Goal: Task Accomplishment & Management: Complete application form

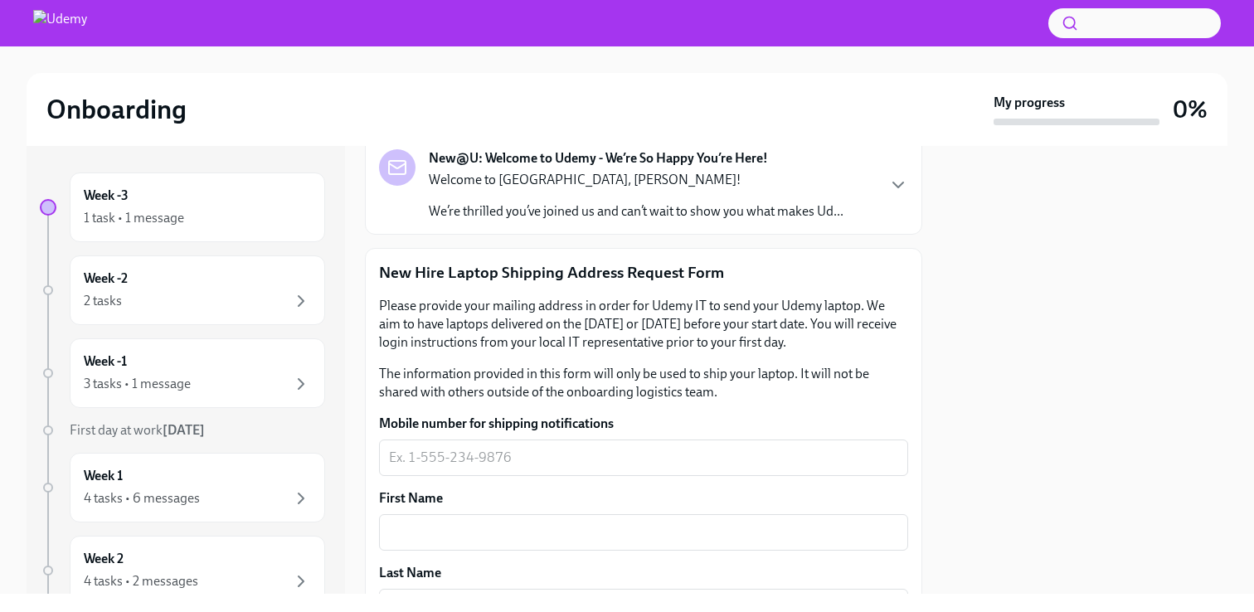
scroll to position [224, 0]
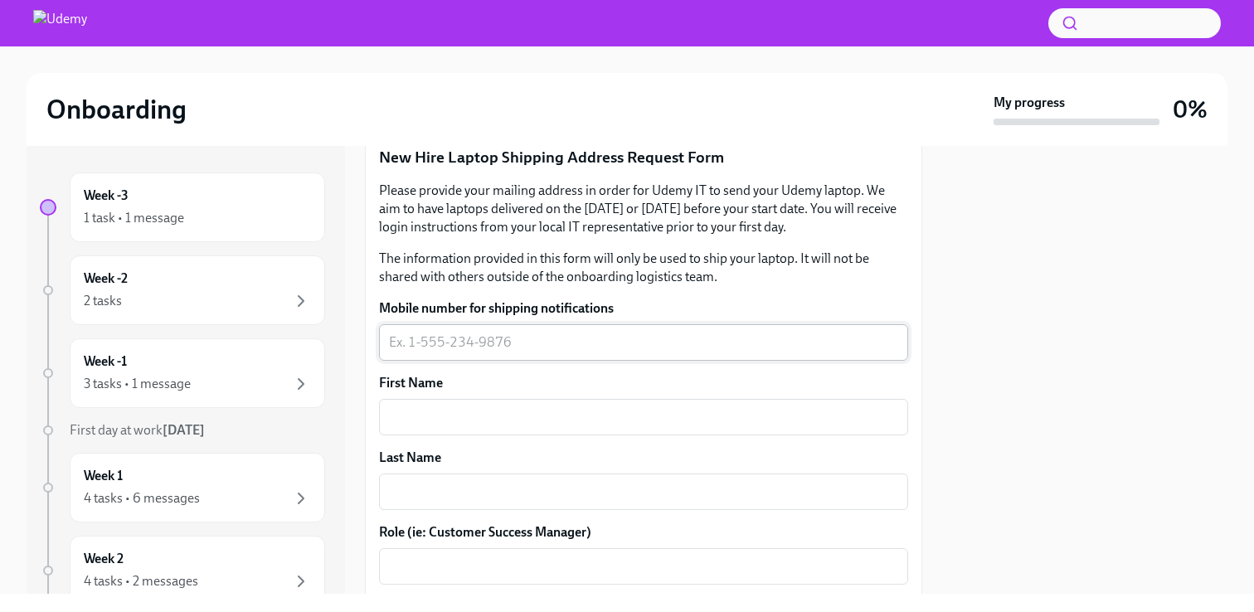
click at [467, 354] on div "x ​" at bounding box center [643, 342] width 529 height 36
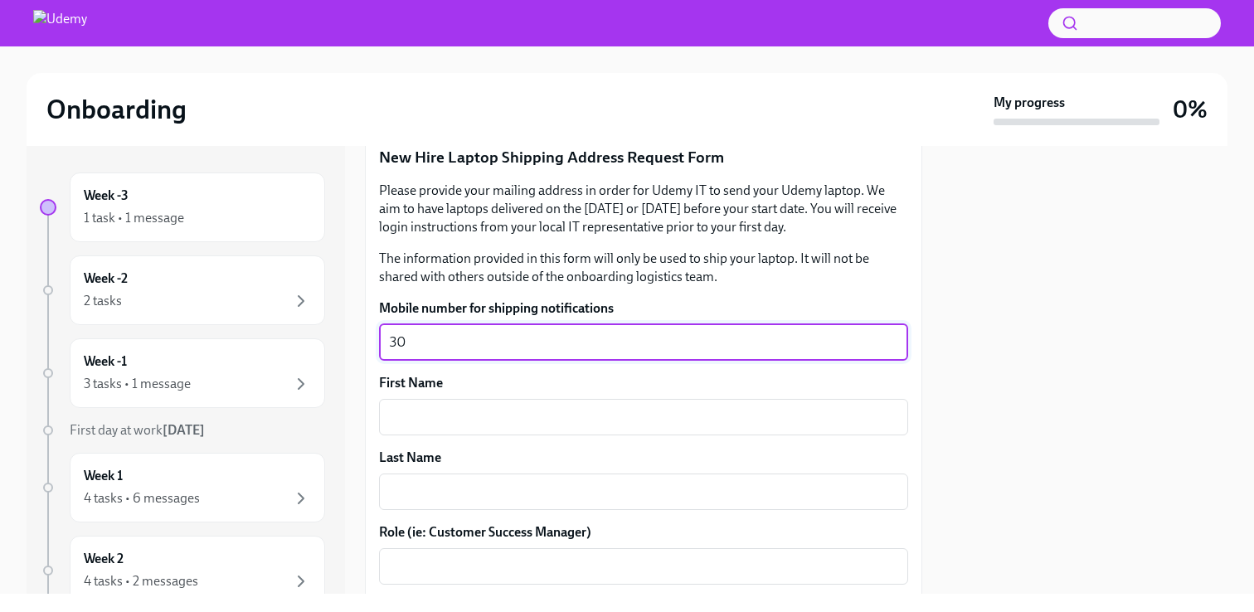
type textarea "3"
type textarea "[PHONE_NUMBER]"
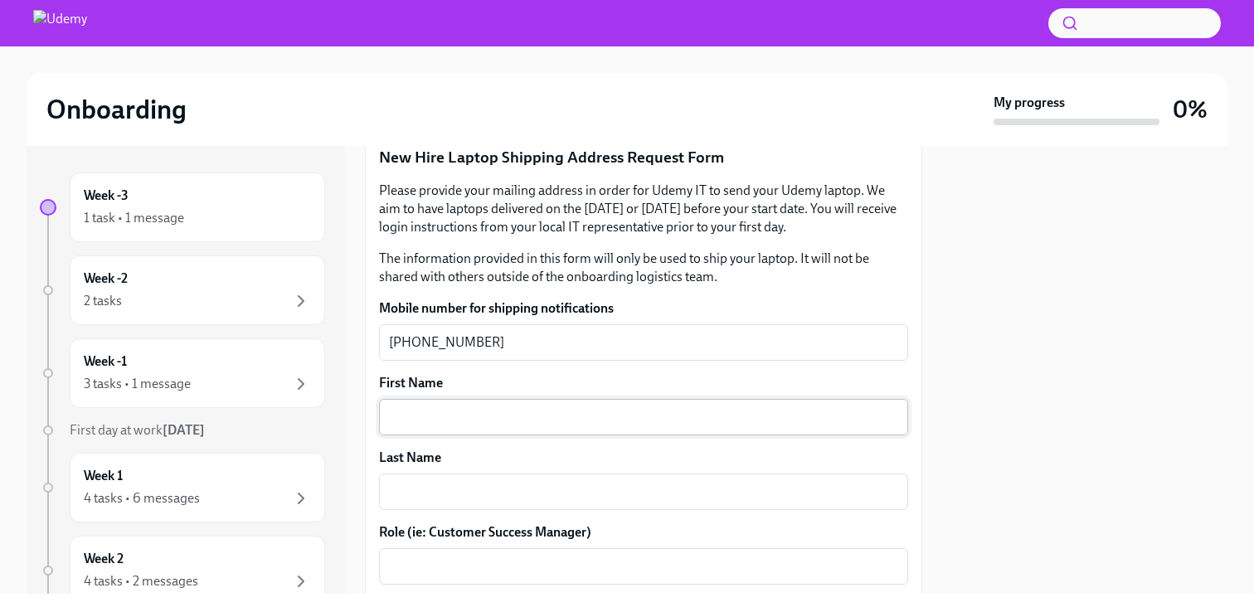
click at [478, 430] on div "x ​" at bounding box center [643, 417] width 529 height 36
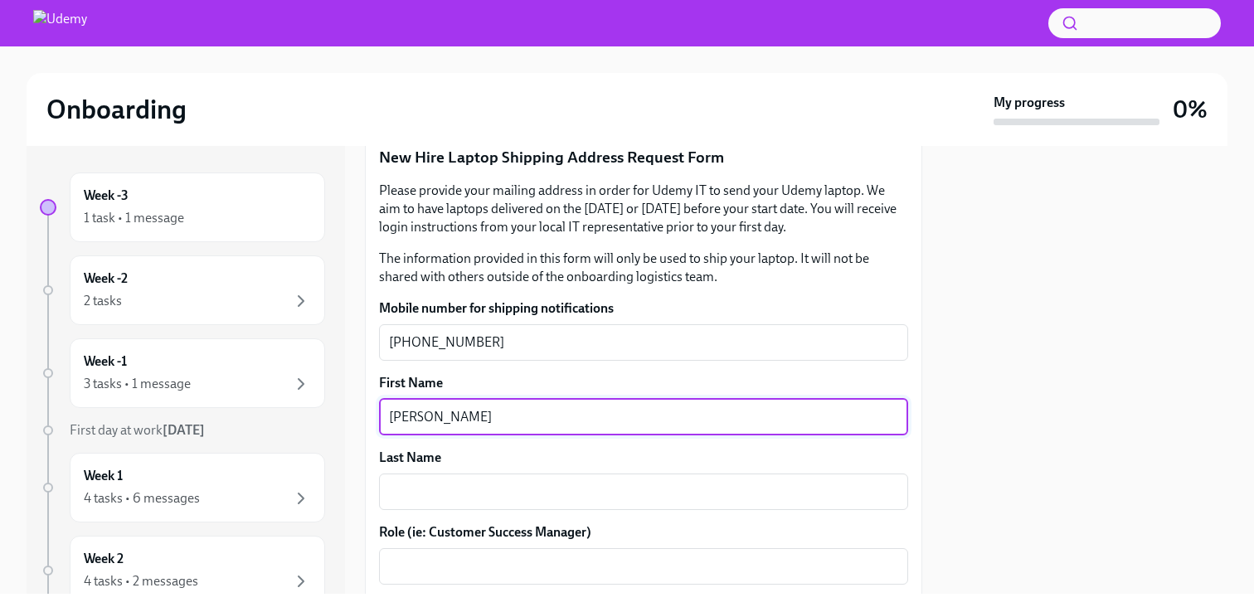
type textarea "[PERSON_NAME]"
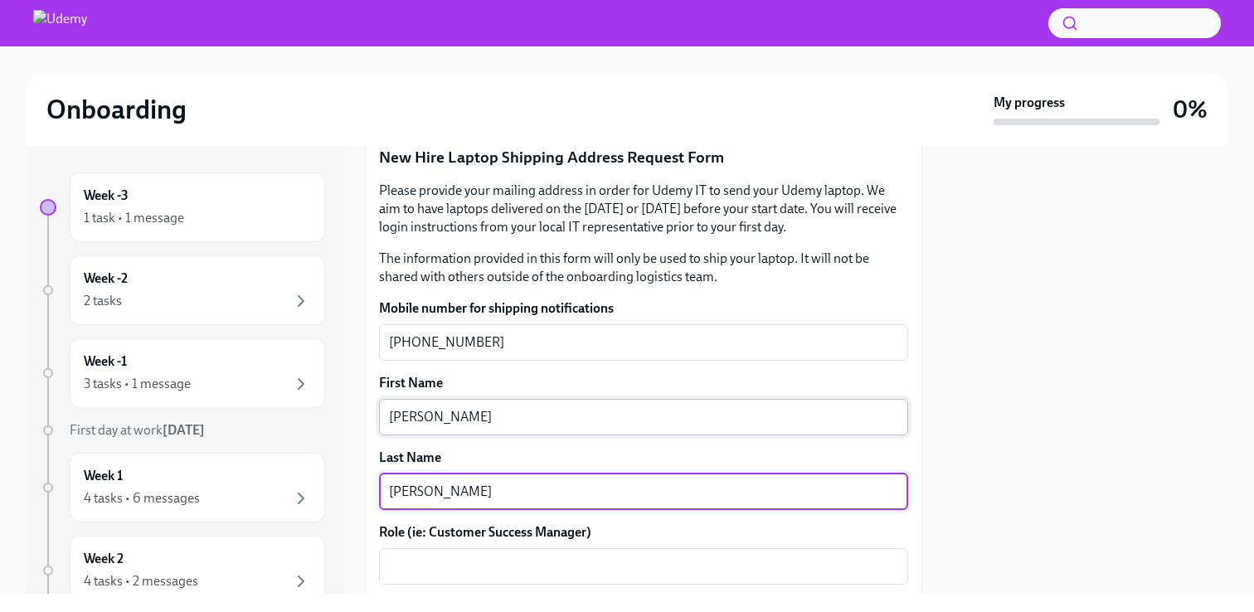
type textarea "[PERSON_NAME]"
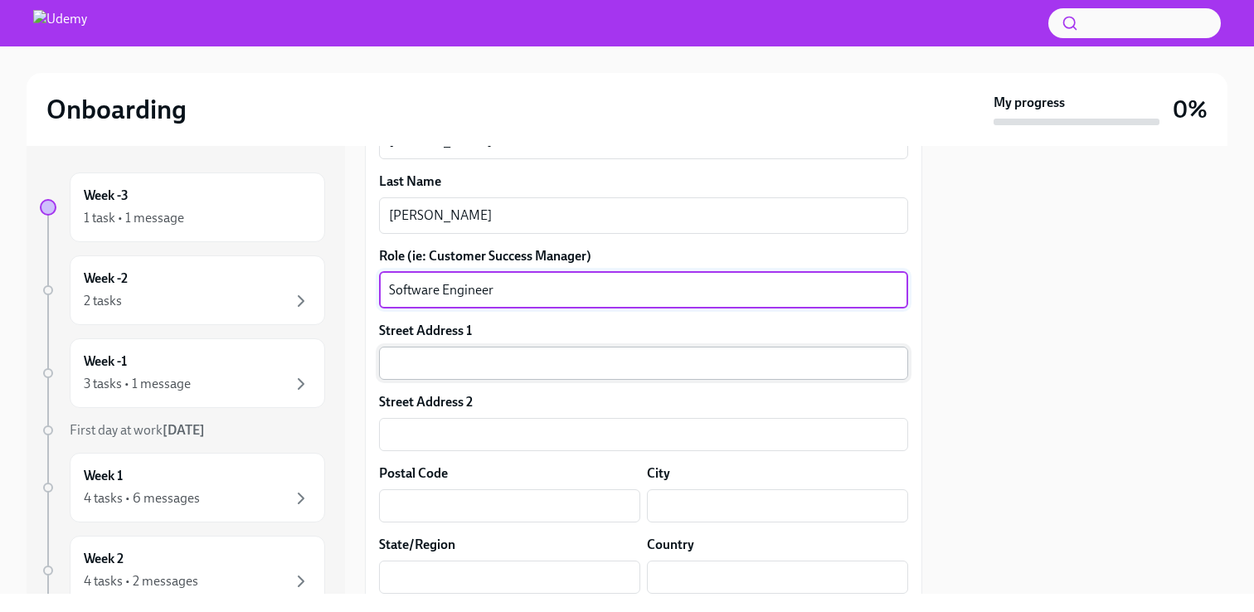
scroll to position [505, 0]
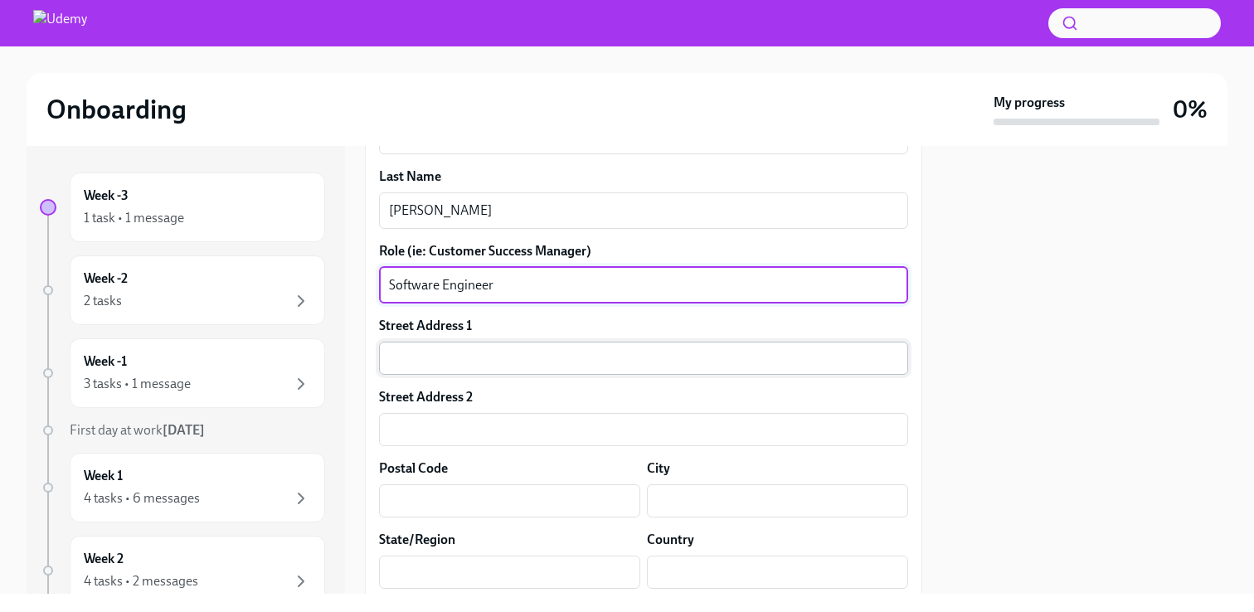
type textarea "Software Engineer"
click at [450, 366] on input "text" at bounding box center [643, 358] width 529 height 33
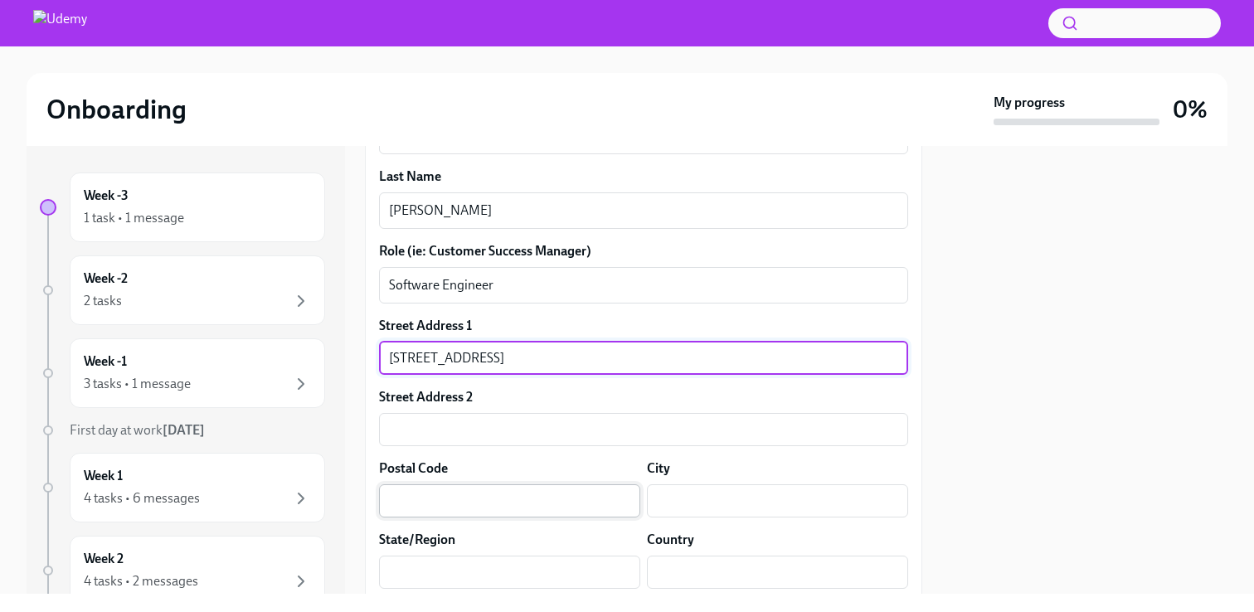
type input "[STREET_ADDRESS]"
click at [421, 508] on input "text" at bounding box center [509, 500] width 261 height 33
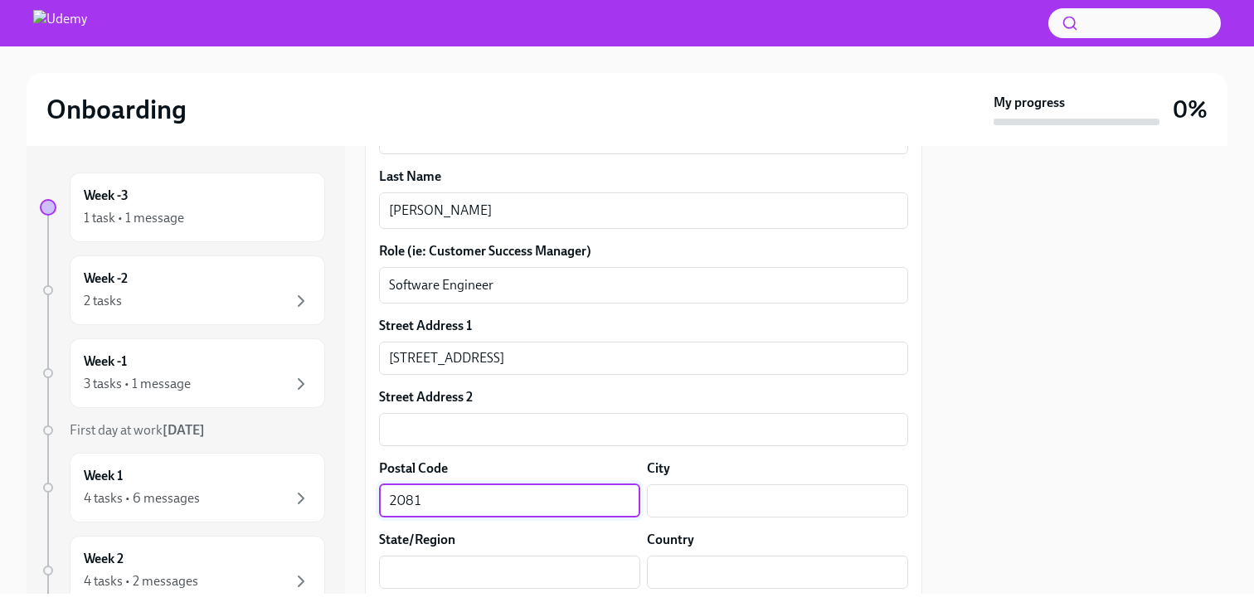
scroll to position [7, 0]
type input "20817"
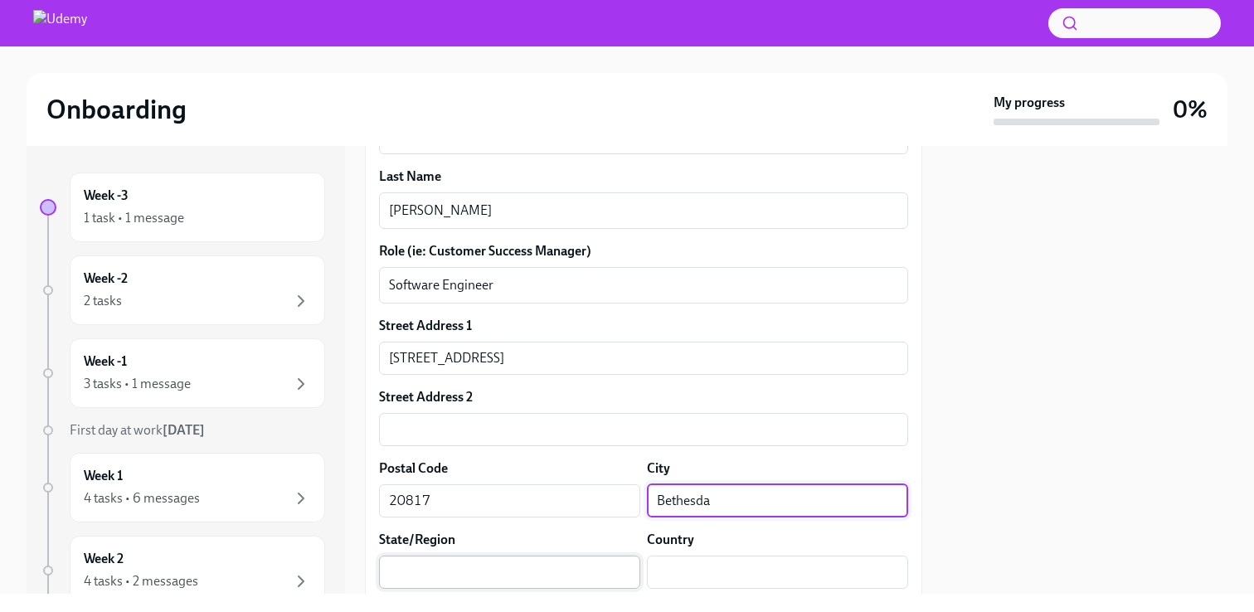
type input "Bethesda"
click at [395, 572] on input "text" at bounding box center [509, 571] width 261 height 33
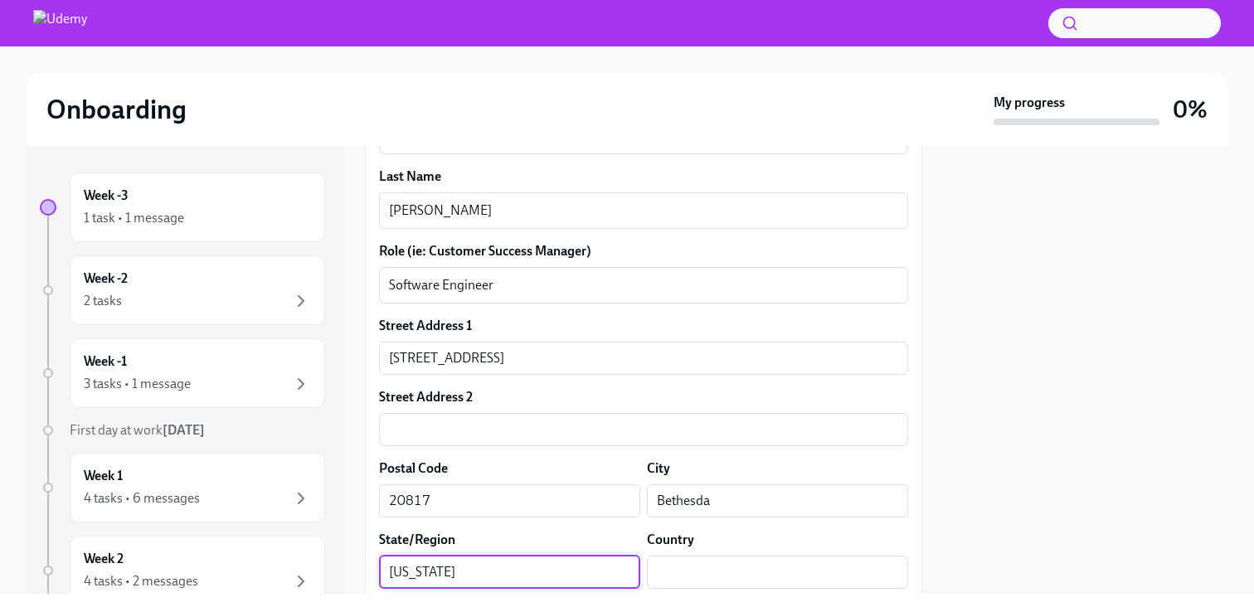
click at [468, 578] on input "[US_STATE]" at bounding box center [509, 571] width 261 height 33
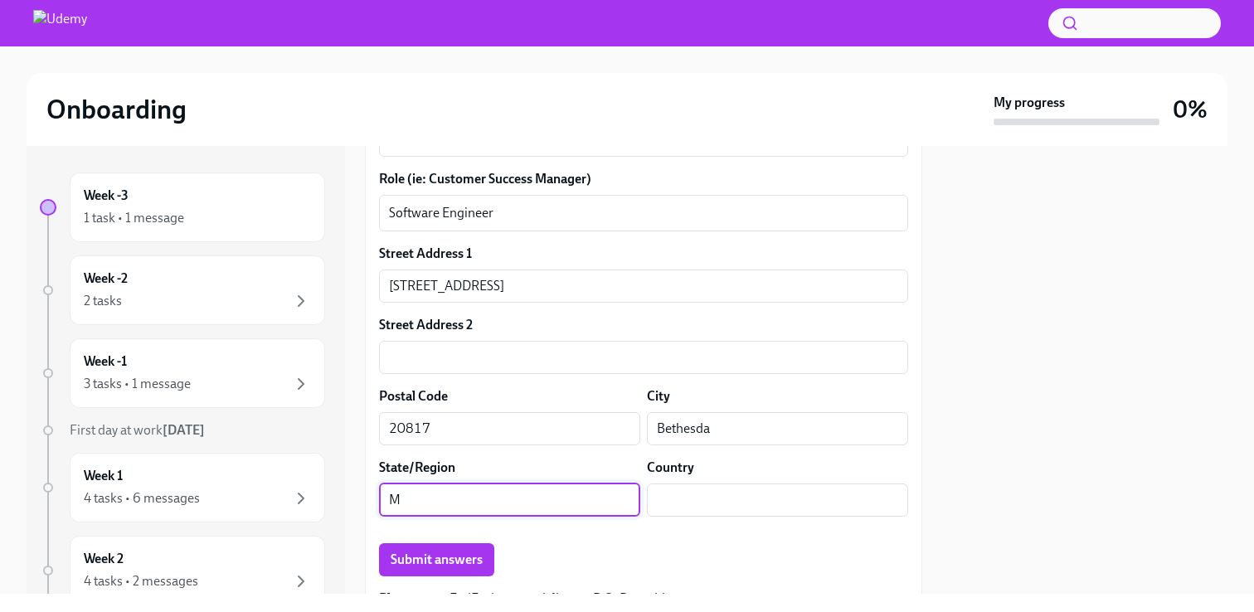
scroll to position [586, 0]
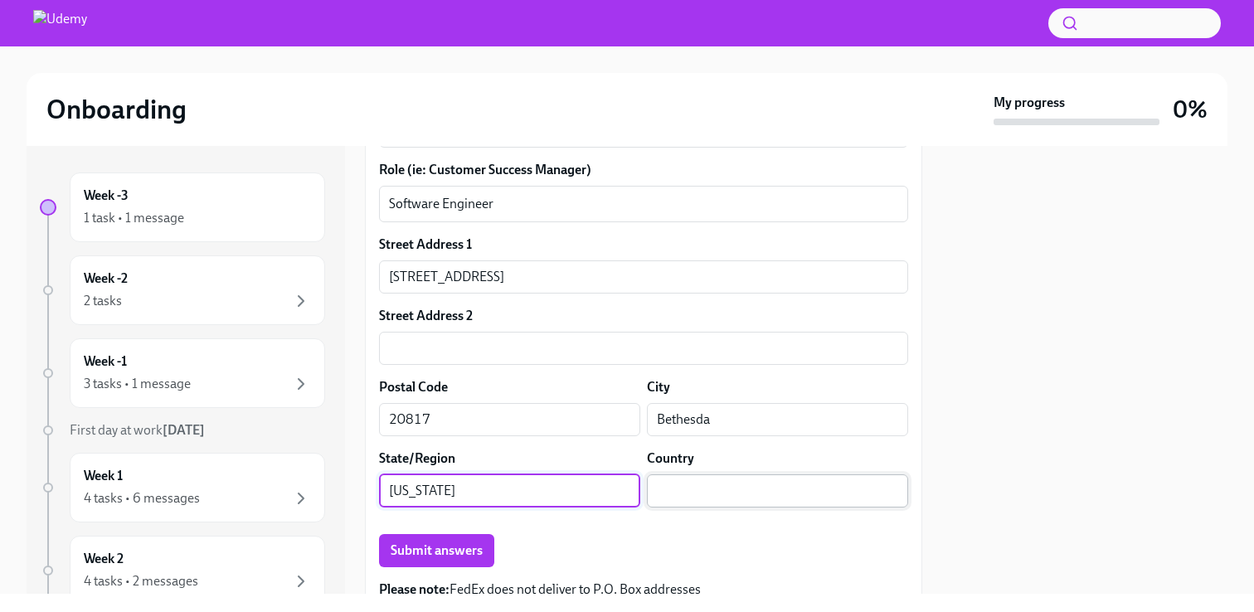
type input "[US_STATE]"
click at [696, 486] on input "text" at bounding box center [777, 490] width 261 height 33
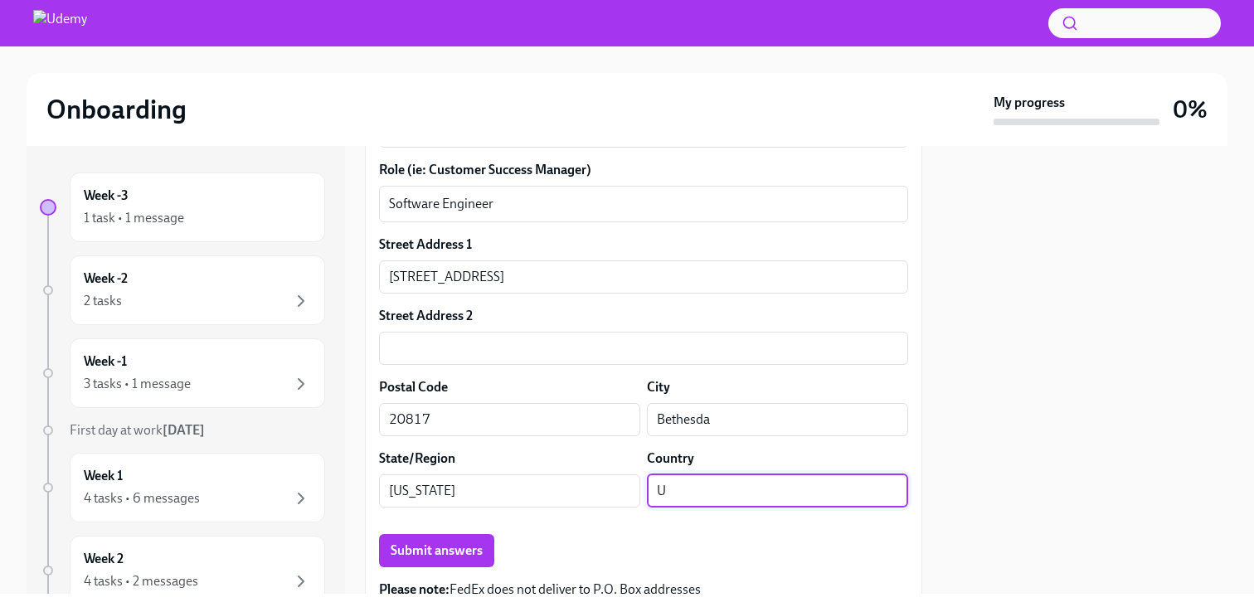
scroll to position [0, 0]
type input "[GEOGRAPHIC_DATA]"
click at [959, 419] on div at bounding box center [1084, 370] width 285 height 448
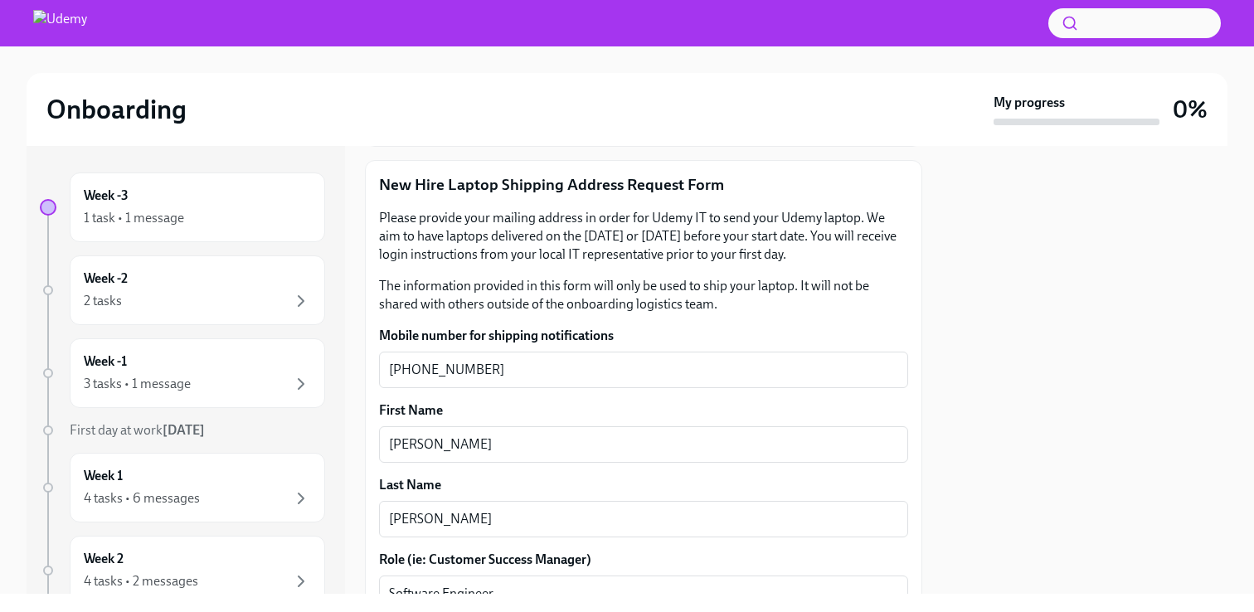
scroll to position [342, 0]
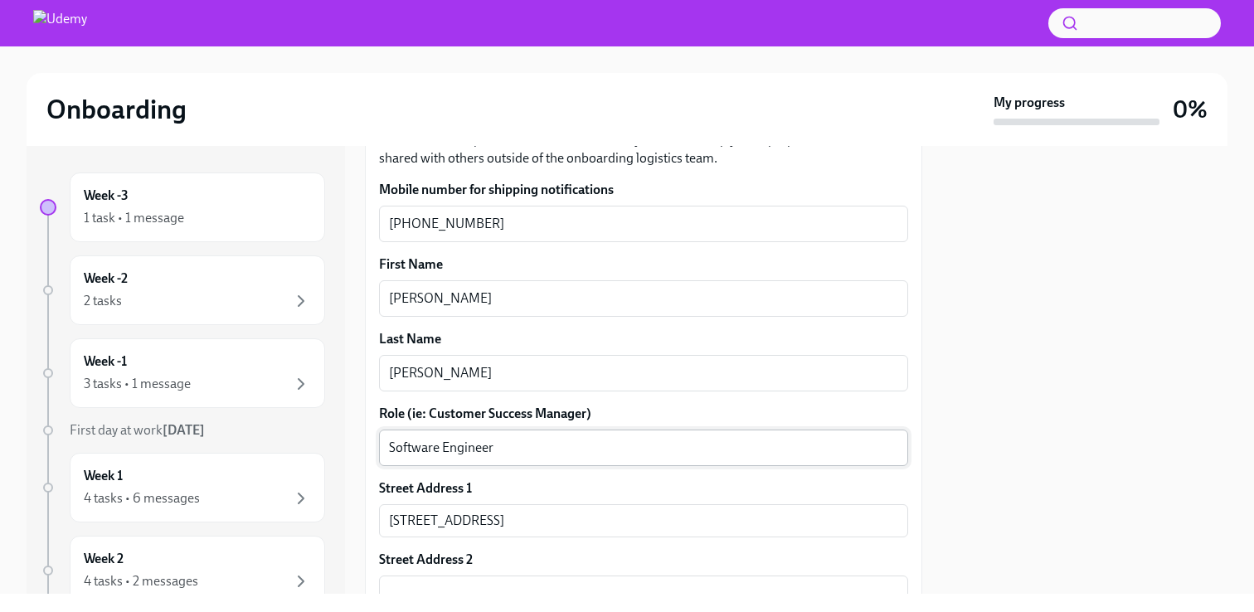
click at [518, 448] on textarea "Software Engineer" at bounding box center [643, 448] width 509 height 20
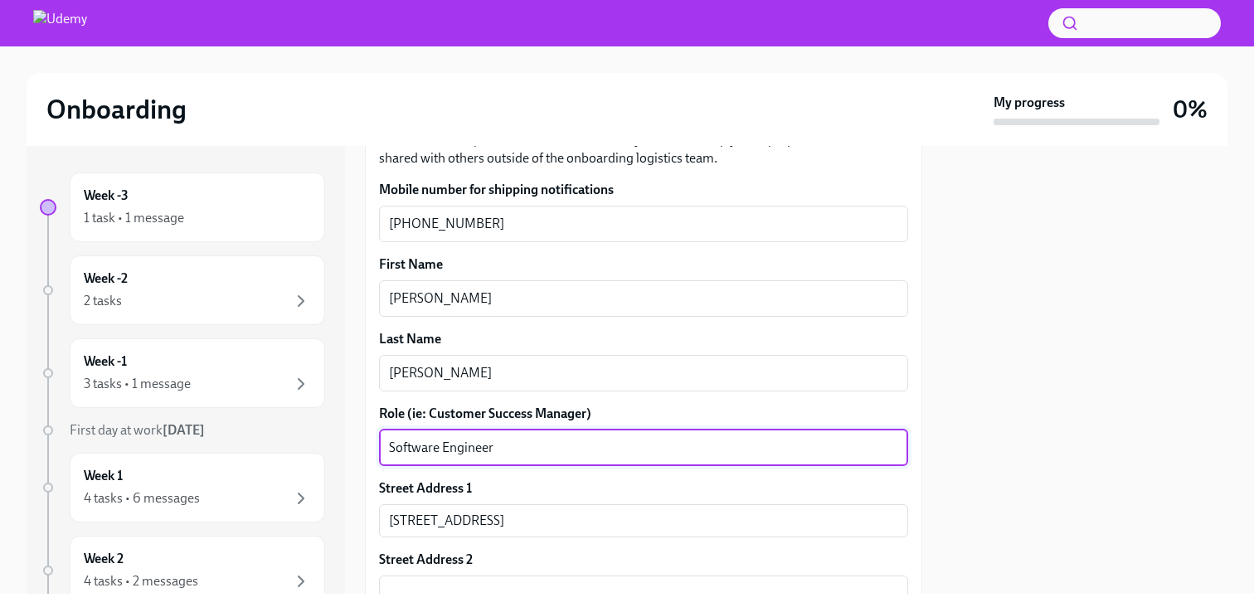
click at [1078, 359] on div at bounding box center [1084, 370] width 285 height 448
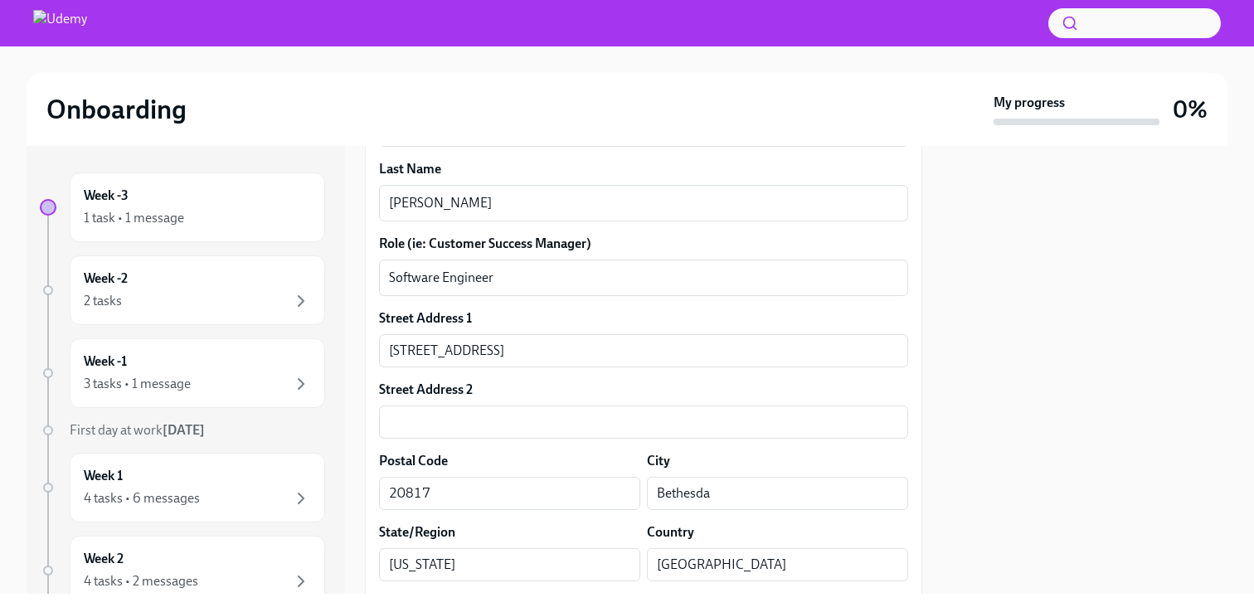
scroll to position [658, 0]
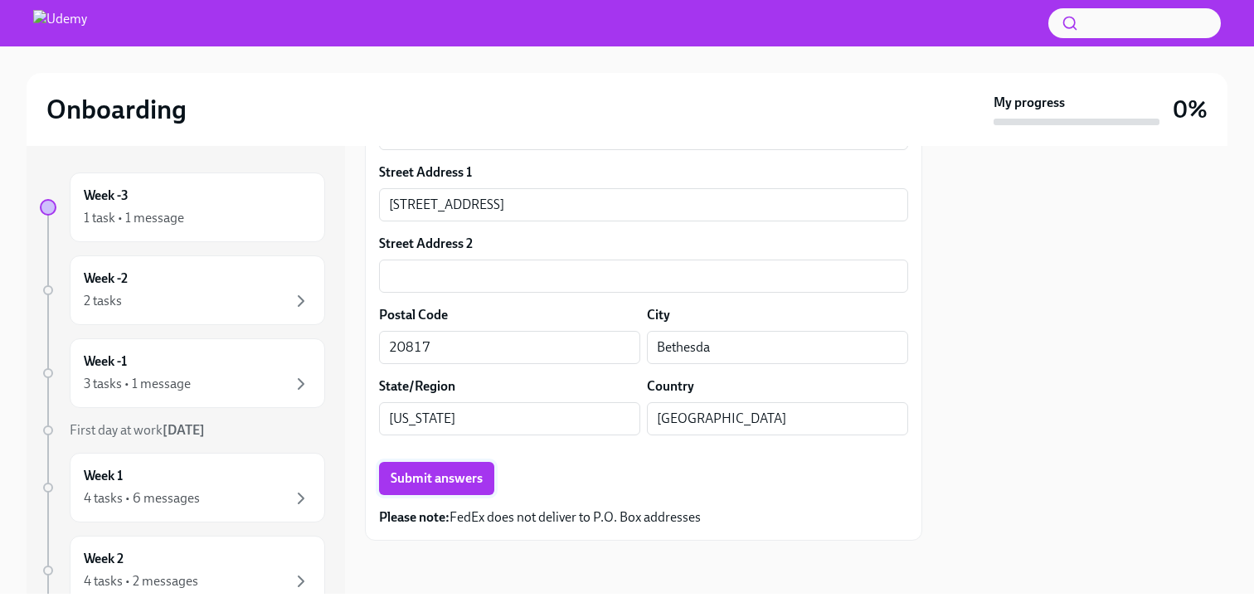
click at [445, 475] on span "Submit answers" at bounding box center [436, 478] width 92 height 17
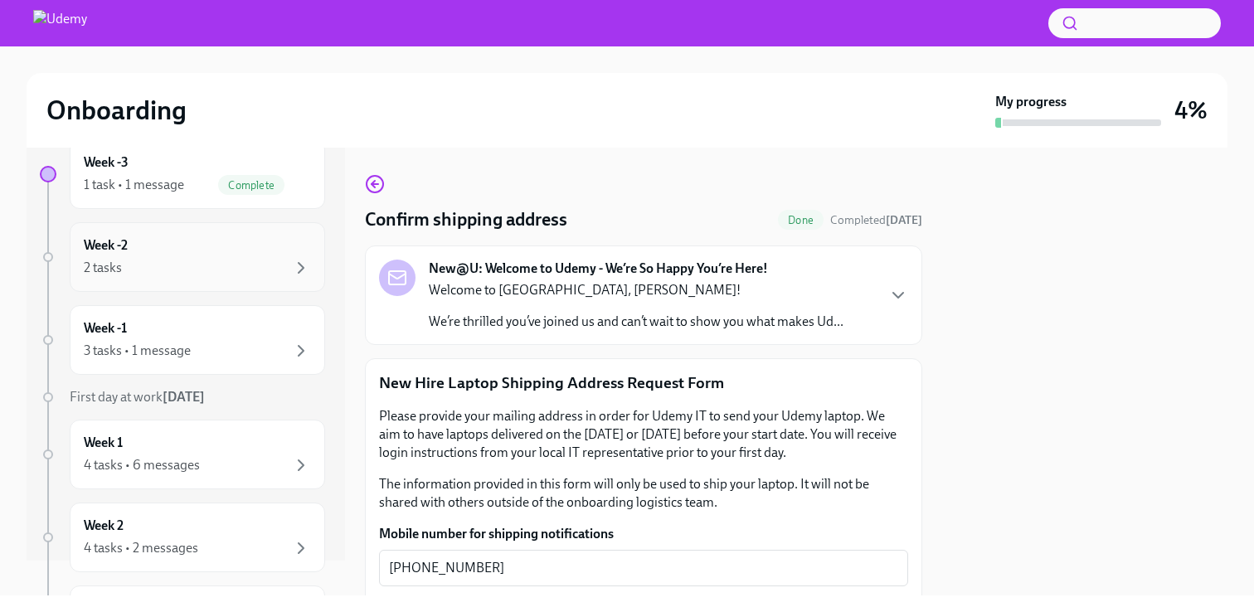
scroll to position [0, 0]
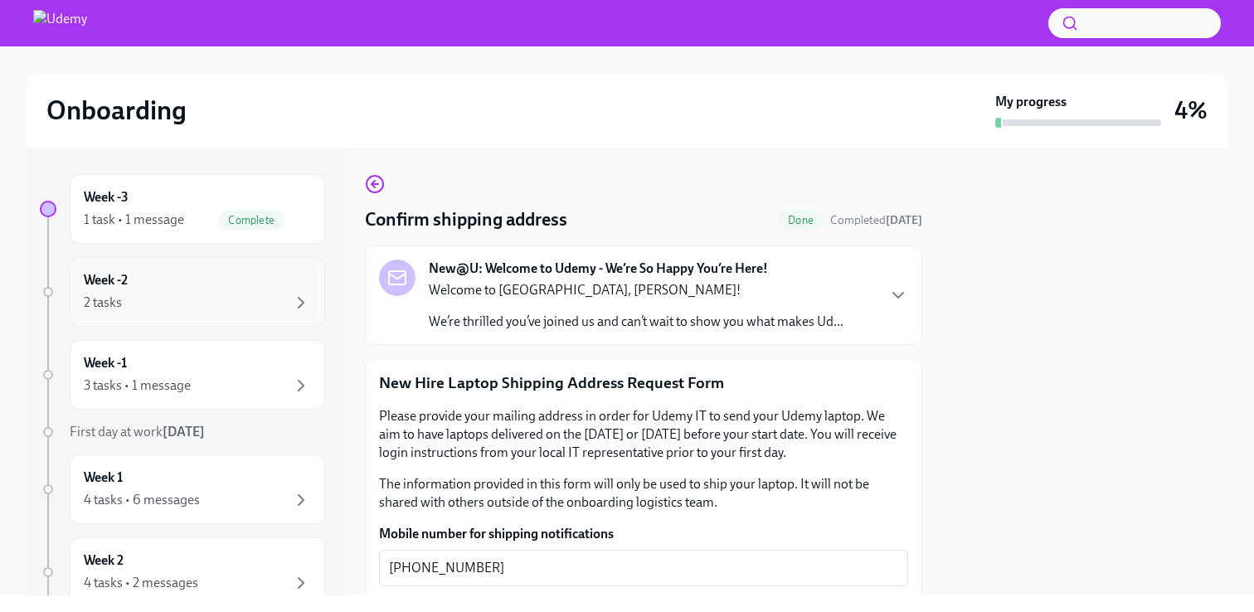
click at [269, 310] on div "2 tasks" at bounding box center [197, 303] width 227 height 20
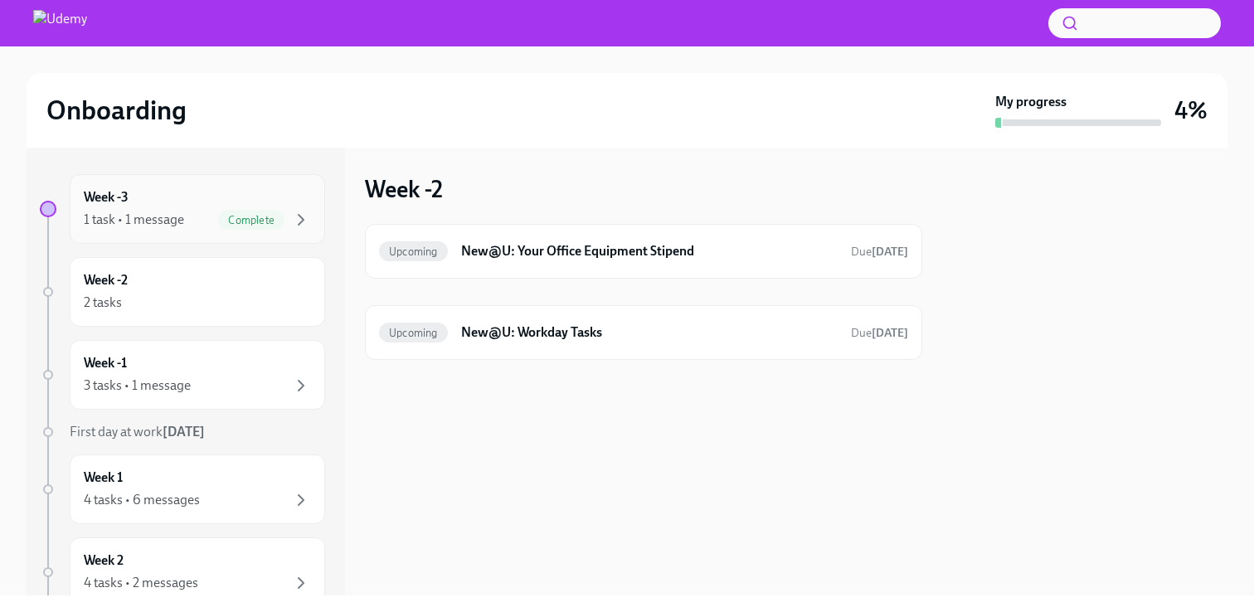
click at [184, 196] on div "Week -3 1 task • 1 message Complete" at bounding box center [197, 208] width 227 height 41
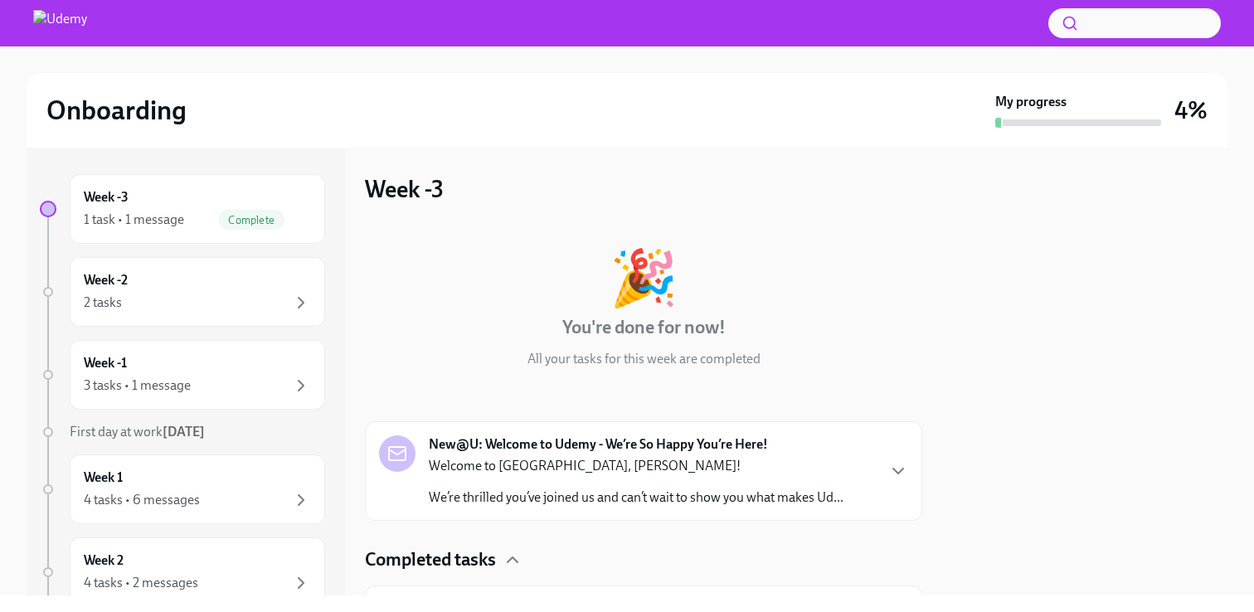
scroll to position [98, 0]
